Goal: Find specific page/section: Find specific page/section

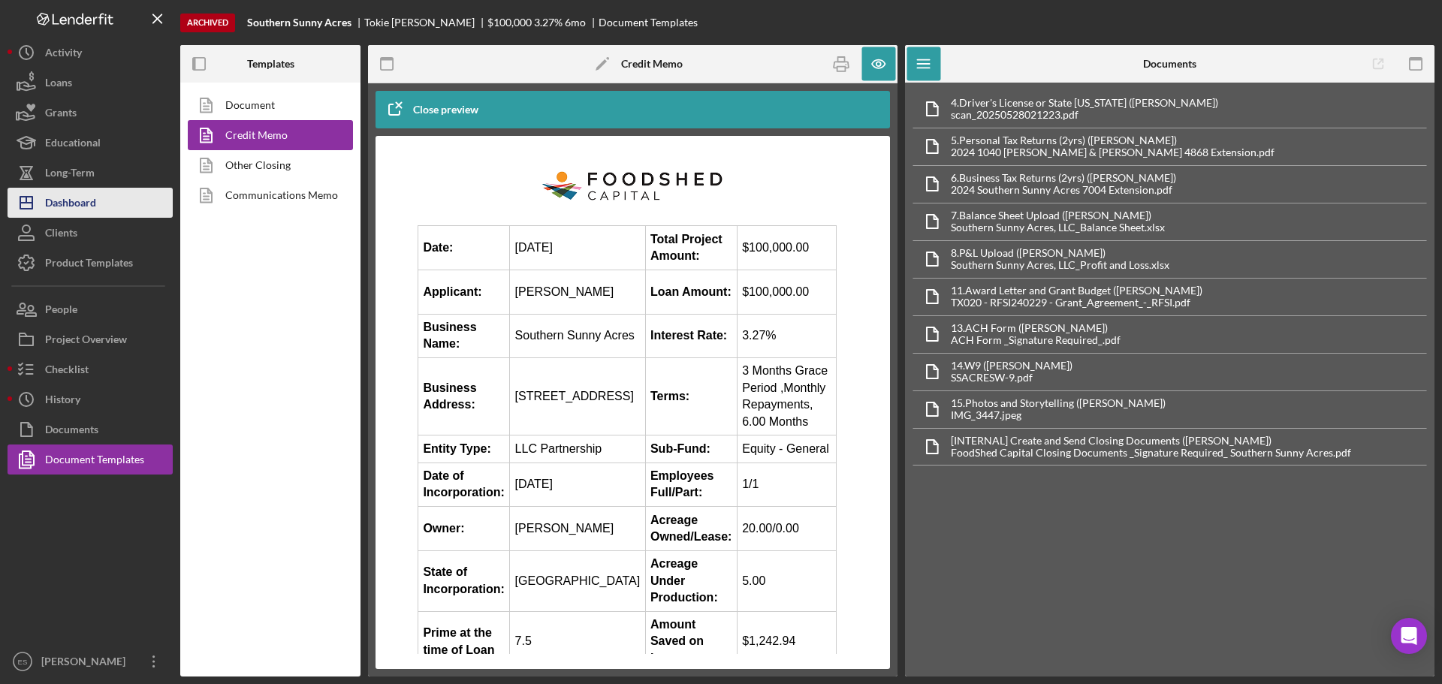
click at [61, 207] on div "Dashboard" at bounding box center [70, 205] width 51 height 34
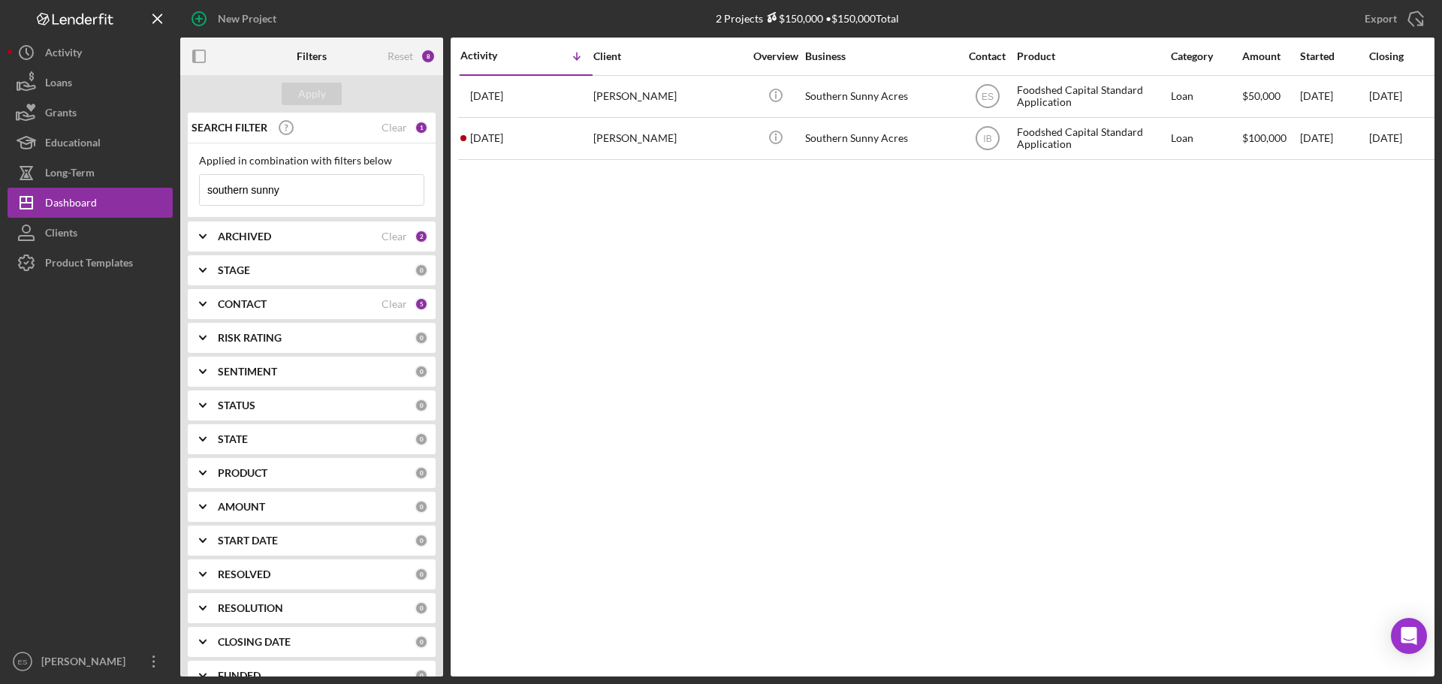
click at [380, 183] on input "southern sunny" at bounding box center [312, 190] width 224 height 30
click at [396, 129] on div "Clear" at bounding box center [394, 128] width 26 height 12
click at [327, 92] on button "Apply" at bounding box center [312, 94] width 60 height 23
